Goal: Task Accomplishment & Management: Manage account settings

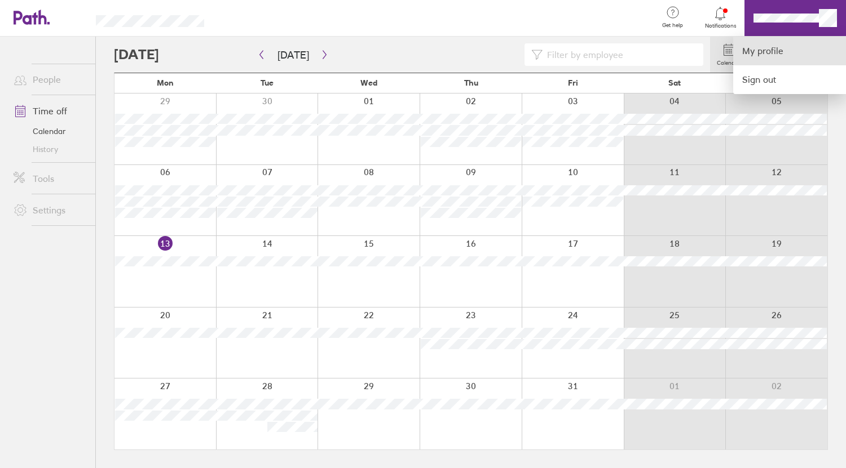
click at [767, 57] on link "My profile" at bounding box center [789, 51] width 113 height 29
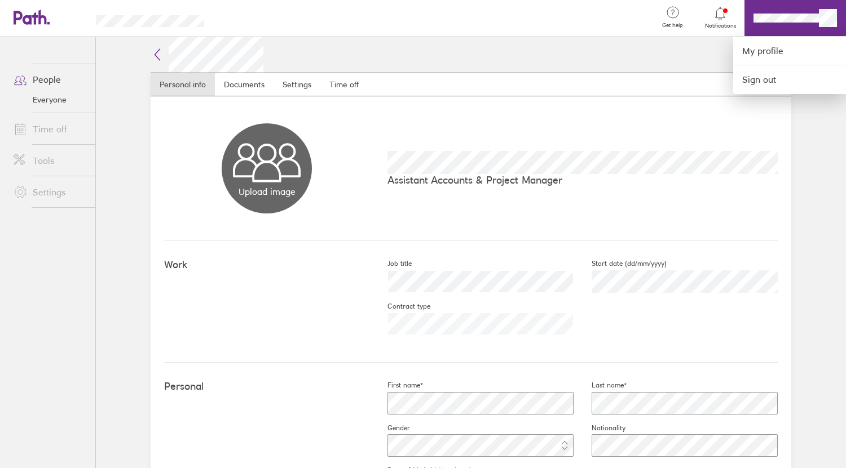
click at [338, 76] on div at bounding box center [423, 234] width 846 height 468
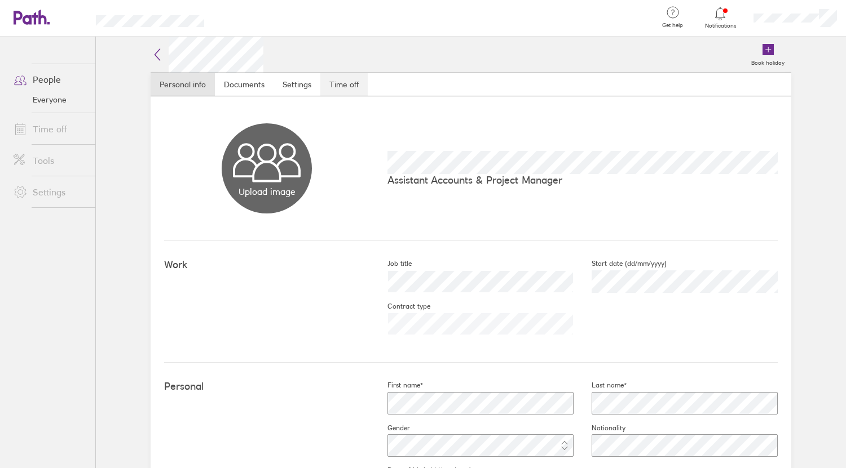
click at [339, 85] on link "Time off" at bounding box center [343, 84] width 47 height 23
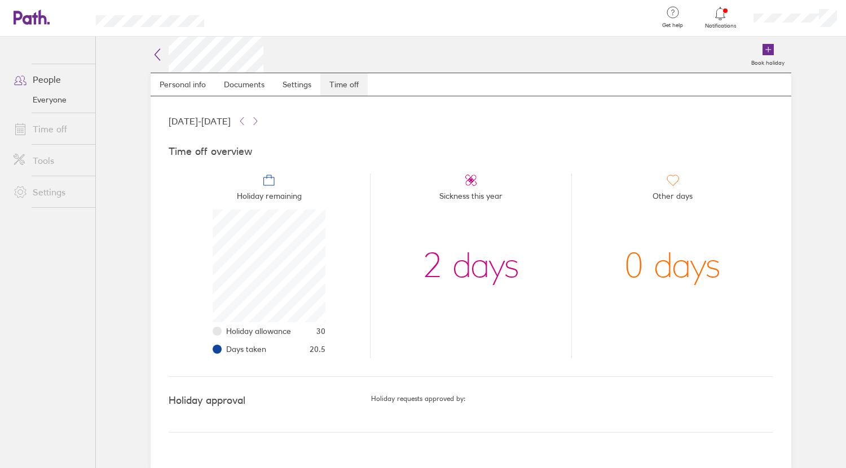
scroll to position [113, 113]
drag, startPoint x: 335, startPoint y: 348, endPoint x: 178, endPoint y: 326, distance: 159.4
click at [178, 326] on li "Holiday remaining Holiday allowance 30 Days taken 20.5" at bounding box center [269, 266] width 201 height 185
